Goal: Transaction & Acquisition: Purchase product/service

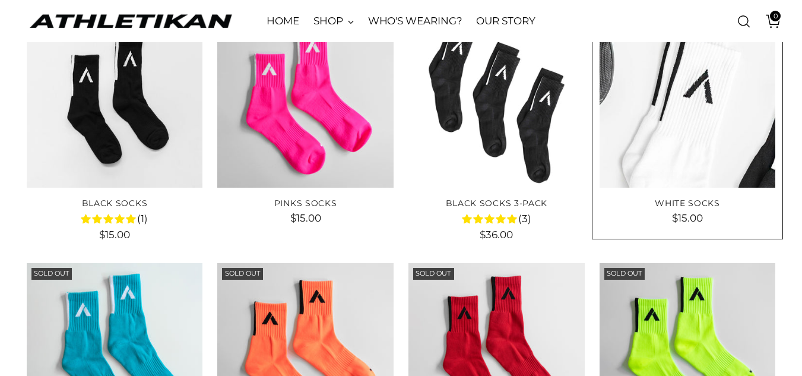
scroll to position [178, 0]
click at [686, 156] on img "White Socks" at bounding box center [687, 99] width 176 height 176
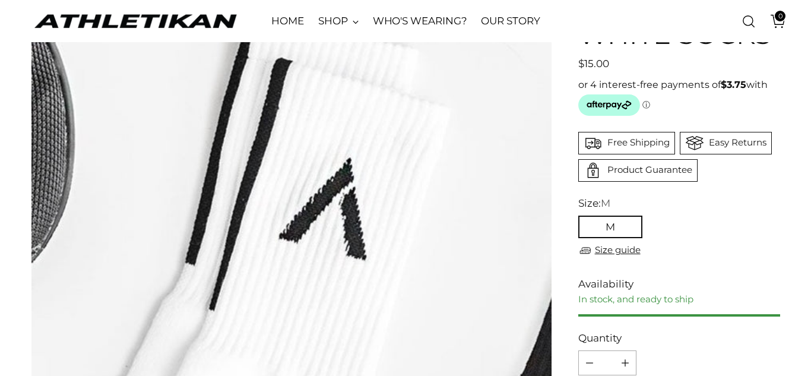
scroll to position [237, 0]
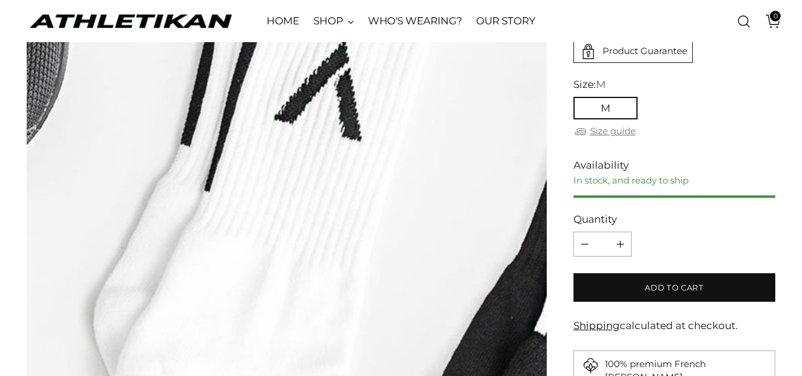
click at [620, 130] on link "Size guide" at bounding box center [604, 131] width 62 height 15
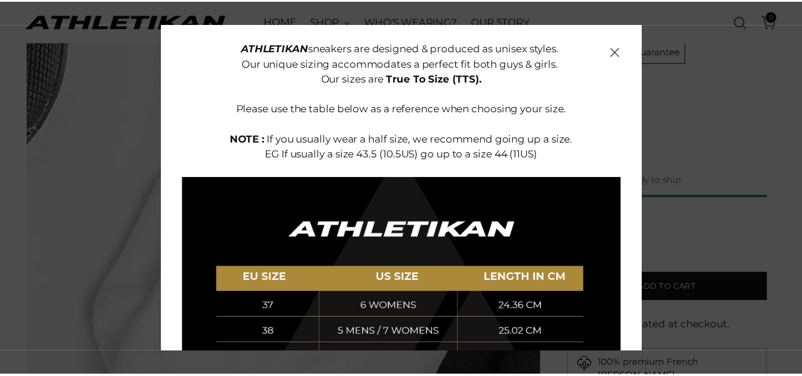
scroll to position [53, 0]
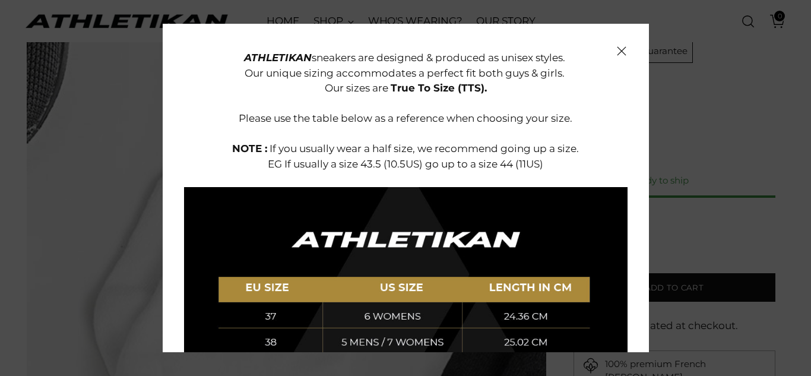
click at [617, 47] on icon "Close" at bounding box center [621, 50] width 9 height 9
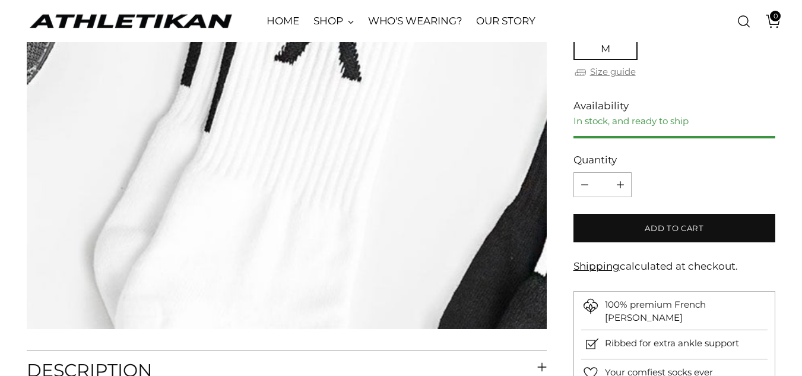
scroll to position [356, 0]
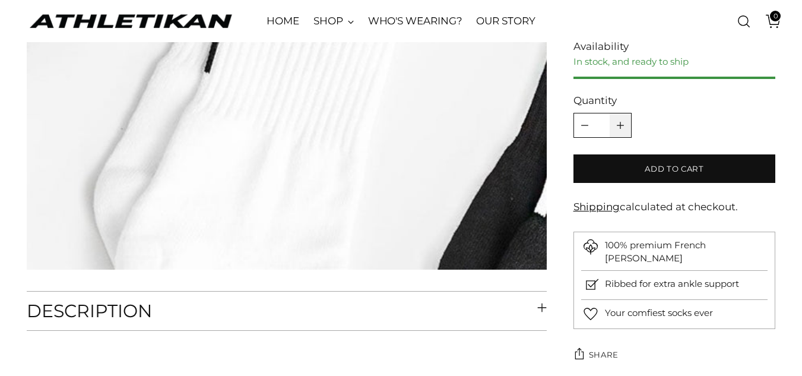
click at [618, 123] on icon "Add product quantity" at bounding box center [620, 125] width 7 height 7
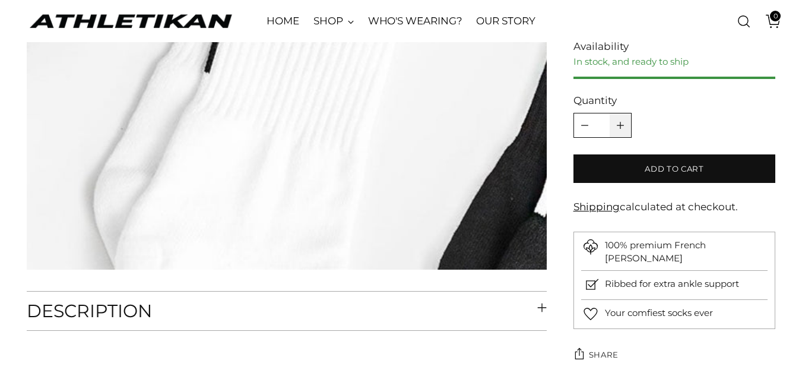
click at [618, 123] on icon "Add product quantity" at bounding box center [620, 125] width 7 height 7
click at [621, 123] on icon "Add product quantity" at bounding box center [620, 125] width 7 height 7
type input "**"
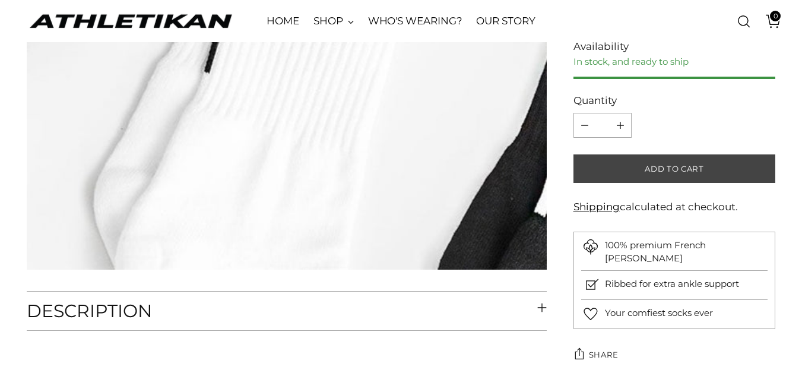
click at [665, 165] on span "Add to cart" at bounding box center [674, 168] width 59 height 11
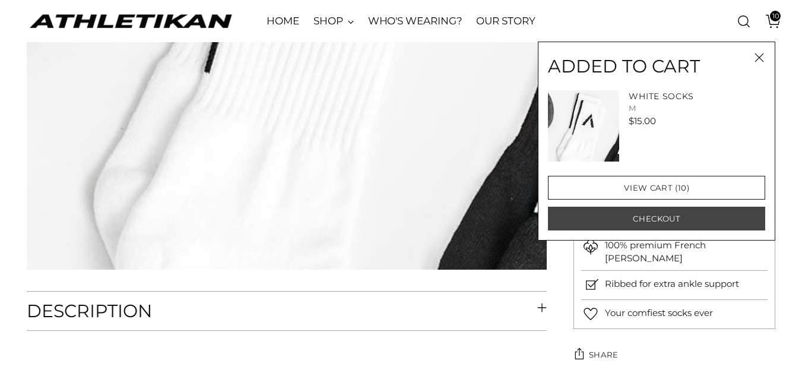
click at [671, 216] on button "Checkout" at bounding box center [656, 219] width 217 height 24
